Goal: Task Accomplishment & Management: Manage account settings

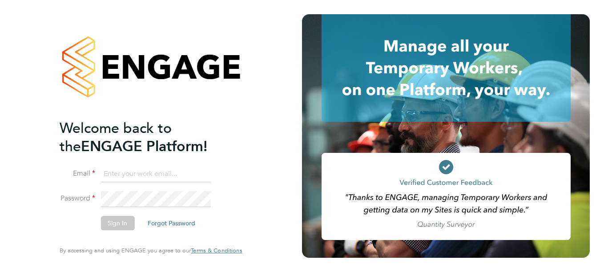
type input "[PERSON_NAME][EMAIL_ADDRESS][DOMAIN_NAME]"
click at [116, 222] on button "Sign In" at bounding box center [117, 223] width 34 height 14
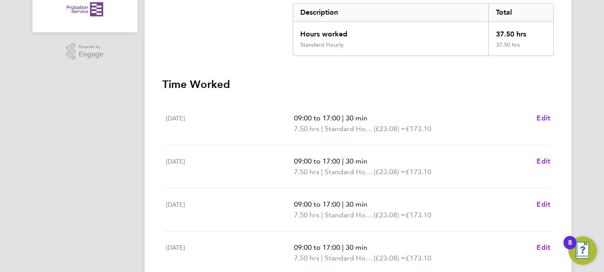
scroll to position [133, 0]
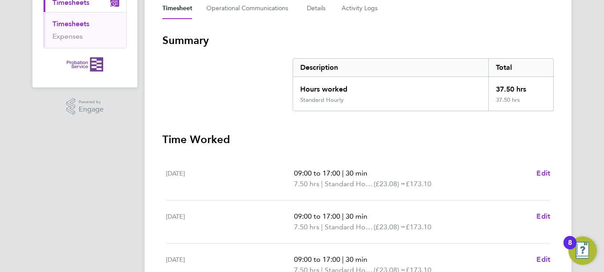
click at [83, 35] on li "Expenses" at bounding box center [85, 36] width 67 height 9
click at [77, 4] on span "Timesheets" at bounding box center [70, 2] width 37 height 8
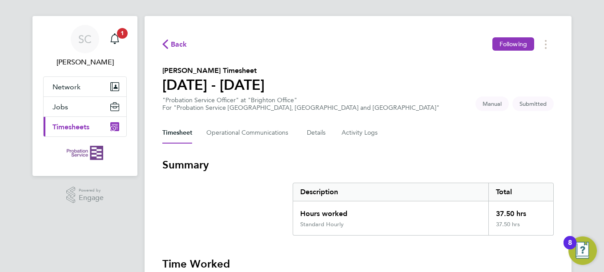
scroll to position [0, 0]
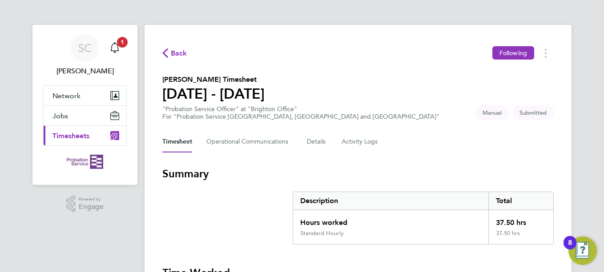
click at [112, 134] on icon "Main navigation" at bounding box center [114, 135] width 9 height 9
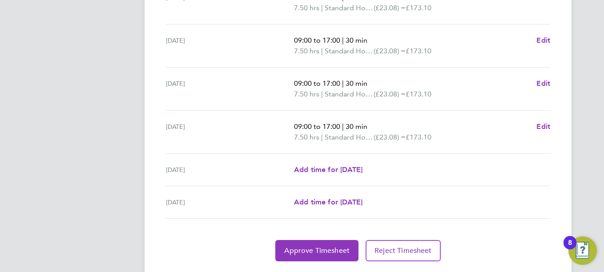
scroll to position [377, 0]
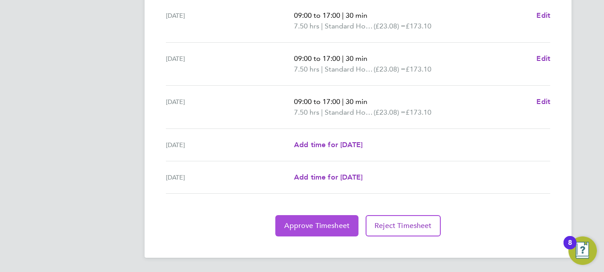
click at [313, 231] on button "Approve Timesheet" at bounding box center [316, 225] width 83 height 21
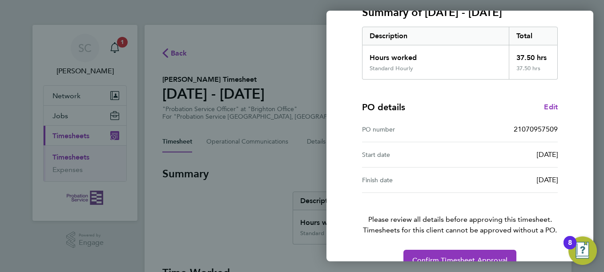
scroll to position [154, 0]
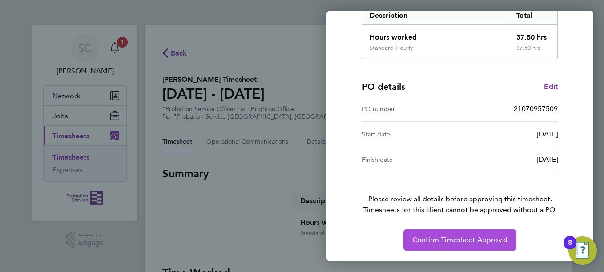
click at [434, 238] on span "Confirm Timesheet Approval" at bounding box center [459, 240] width 95 height 9
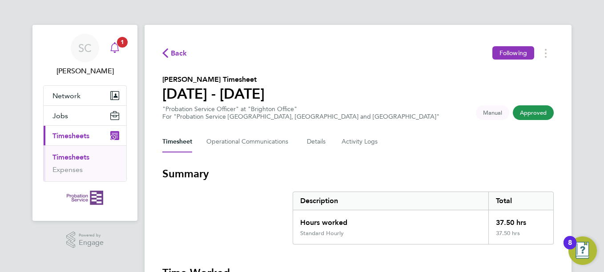
click at [116, 44] on app-alerts-badge "1" at bounding box center [122, 42] width 12 height 12
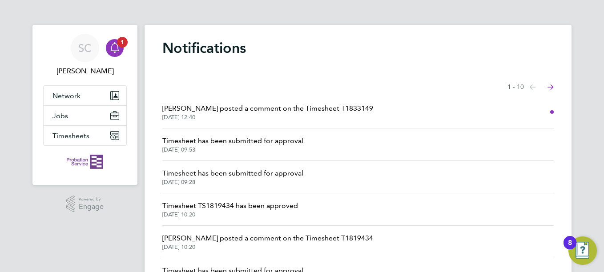
click at [191, 117] on span "03 Oct 2025, 12:40" at bounding box center [267, 117] width 211 height 7
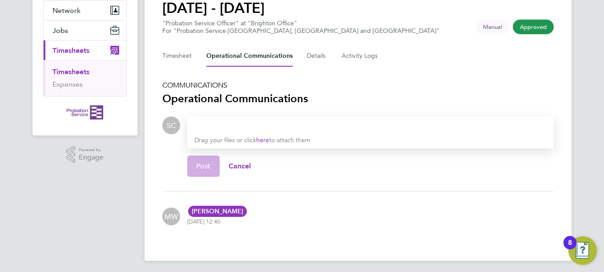
scroll to position [88, 0]
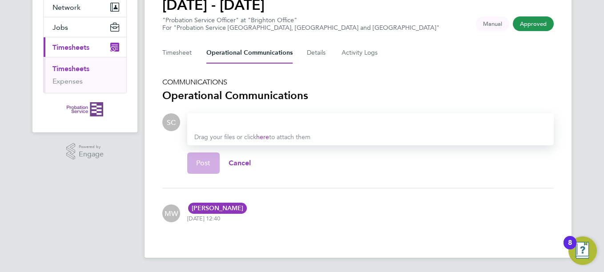
click at [534, 24] on span "Approved" at bounding box center [532, 23] width 41 height 15
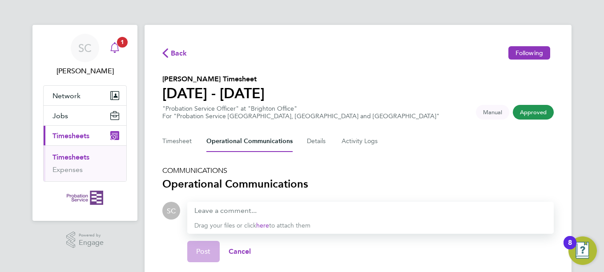
click at [119, 45] on span "1" at bounding box center [122, 42] width 11 height 11
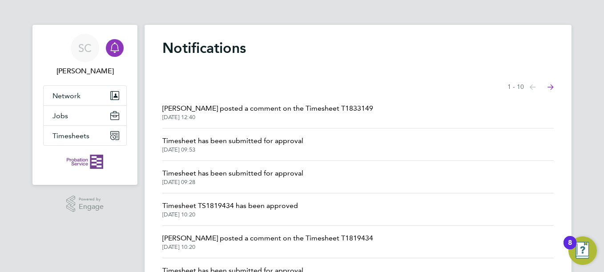
click at [271, 108] on span "Mark White posted a comment on the Timesheet T1833149" at bounding box center [267, 108] width 211 height 11
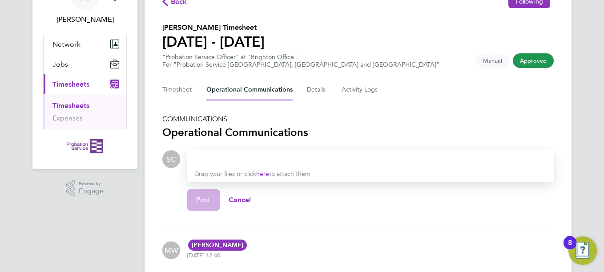
scroll to position [88, 0]
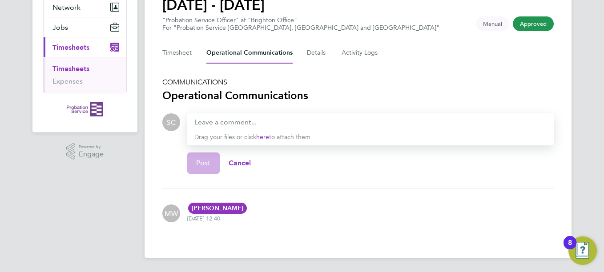
click at [534, 24] on span "Approved" at bounding box center [532, 23] width 41 height 15
